Goal: Task Accomplishment & Management: Use online tool/utility

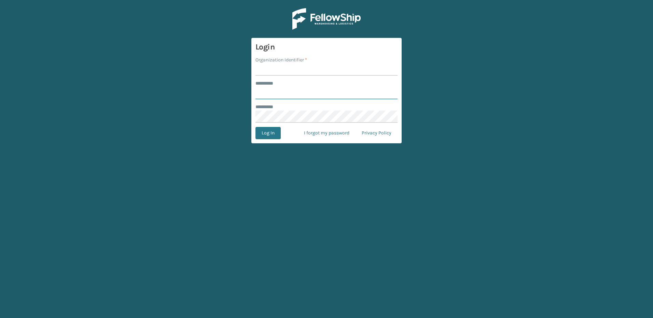
type input "********"
click at [278, 70] on input "Organization Identifier *" at bounding box center [326, 70] width 142 height 12
type input "Fellowship - East"
click at [271, 136] on button "Log In" at bounding box center [267, 133] width 25 height 12
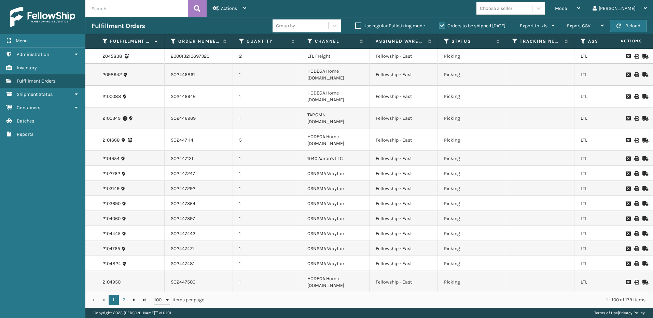
drag, startPoint x: 270, startPoint y: 134, endPoint x: 431, endPoint y: 83, distance: 168.3
click at [431, 83] on td "Fellowship - East" at bounding box center [403, 75] width 68 height 22
click at [567, 9] on span "Mode" at bounding box center [561, 8] width 12 height 6
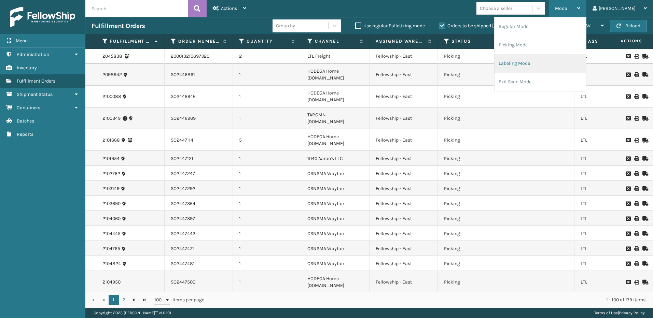
click at [526, 56] on li "Labeling Mode" at bounding box center [540, 63] width 92 height 18
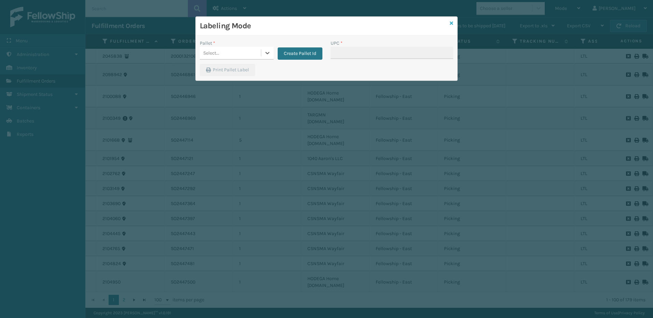
click at [452, 22] on icon at bounding box center [451, 23] width 3 height 5
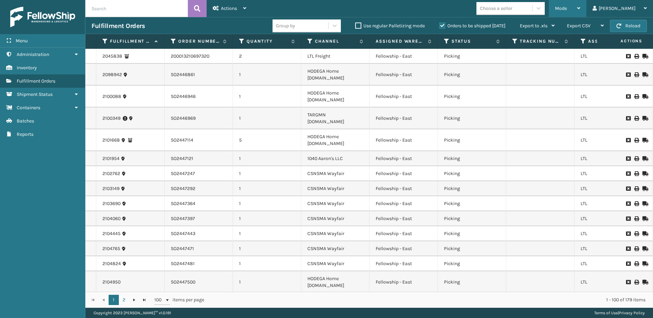
click at [567, 9] on span "Mode" at bounding box center [561, 8] width 12 height 6
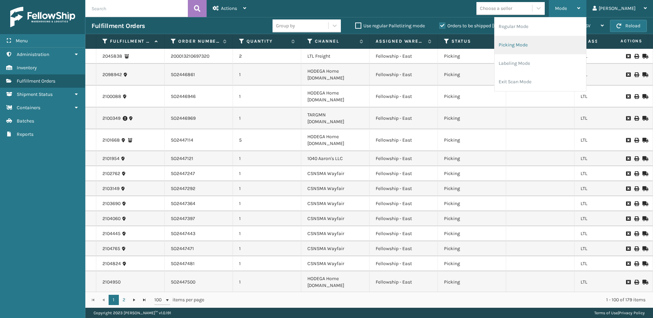
click at [531, 49] on li "Picking Mode" at bounding box center [540, 45] width 92 height 18
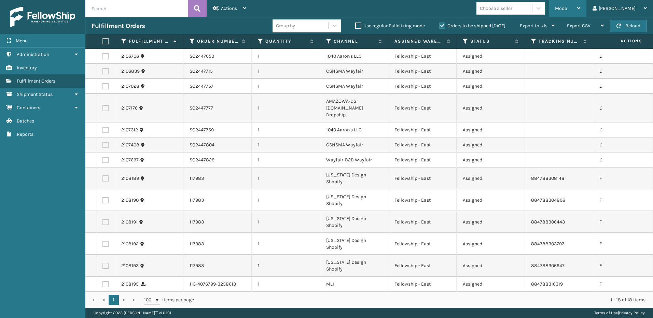
click at [580, 2] on div "Mode" at bounding box center [567, 8] width 25 height 17
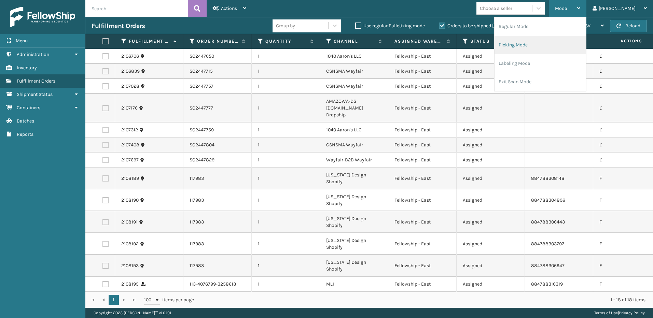
click at [529, 52] on li "Picking Mode" at bounding box center [540, 45] width 92 height 18
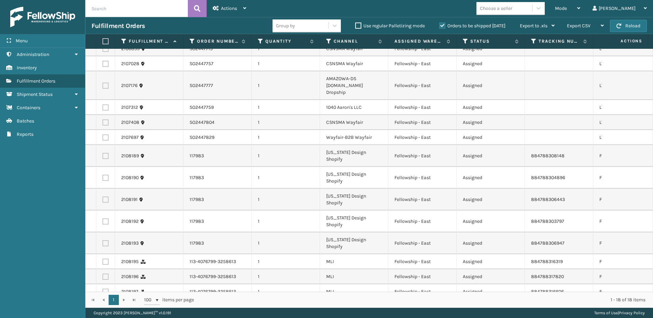
scroll to position [46, 0]
